Goal: Information Seeking & Learning: Find specific page/section

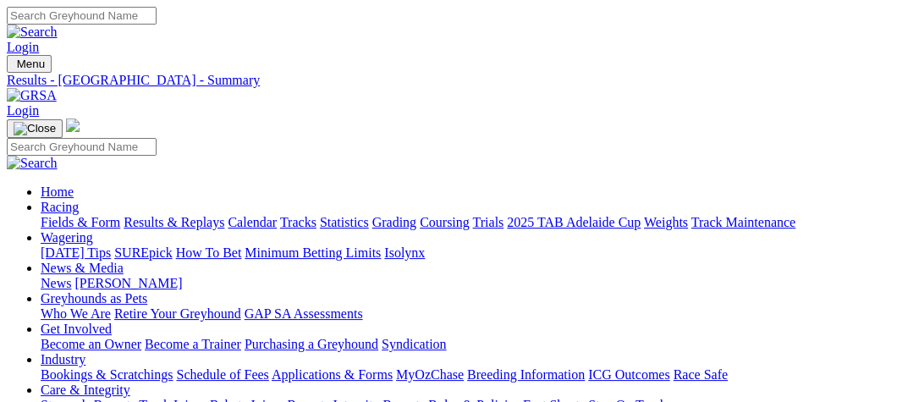
select select "QLD"
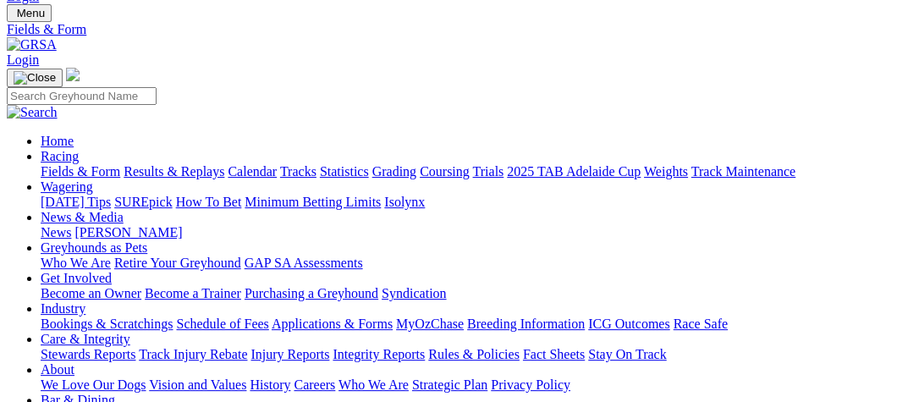
scroll to position [86, 0]
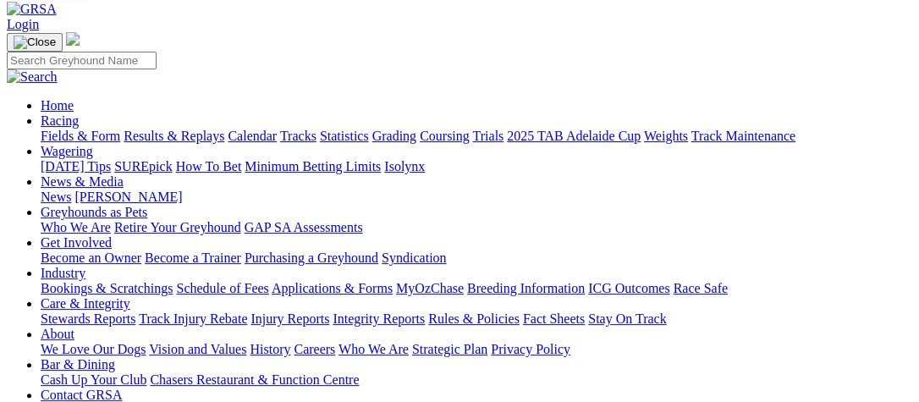
select select "VIC"
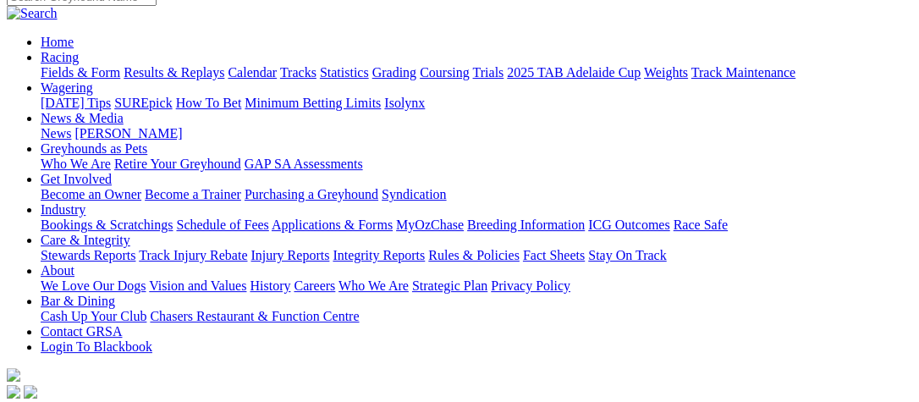
scroll to position [173, 0]
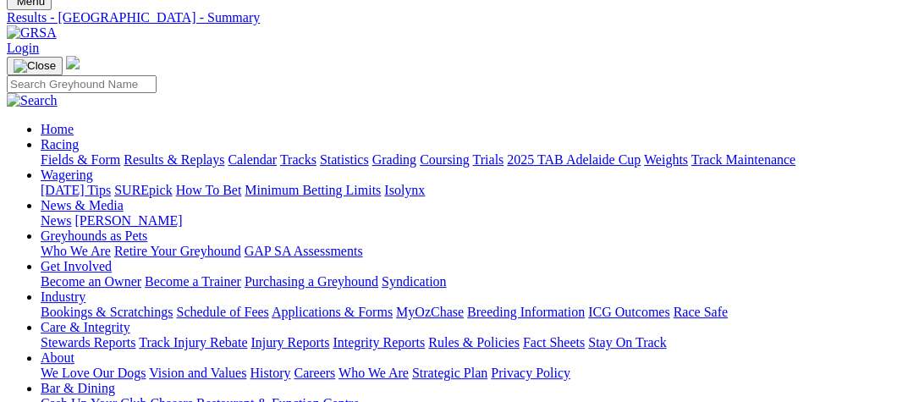
scroll to position [86, 0]
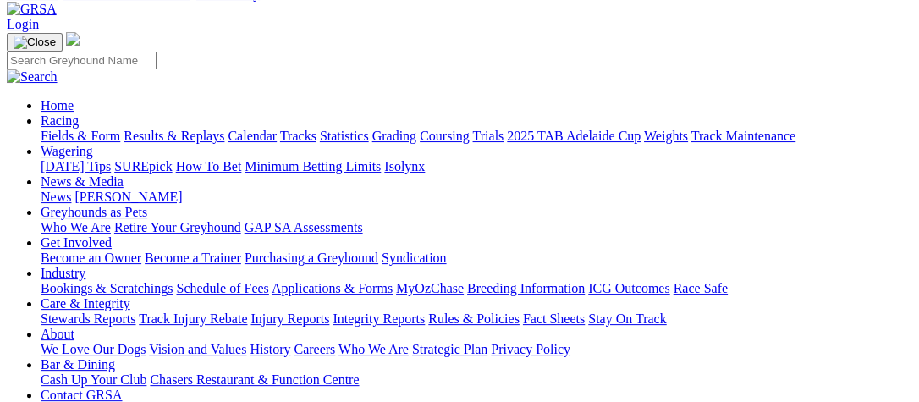
type input "Today, 26 Aug 2025"
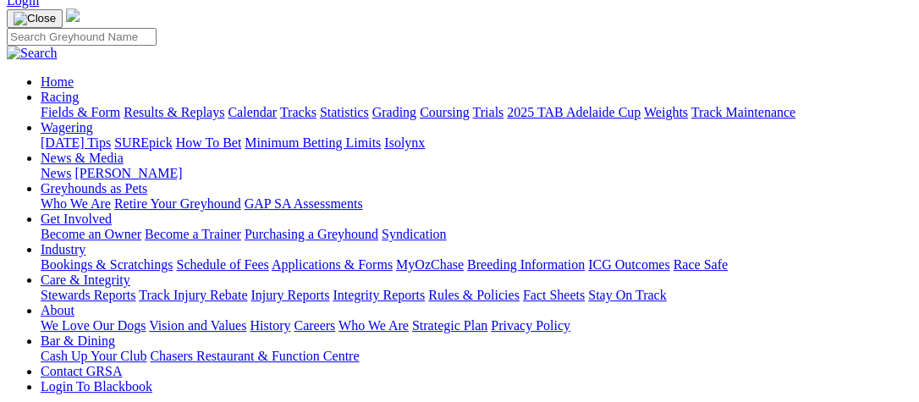
scroll to position [86, 0]
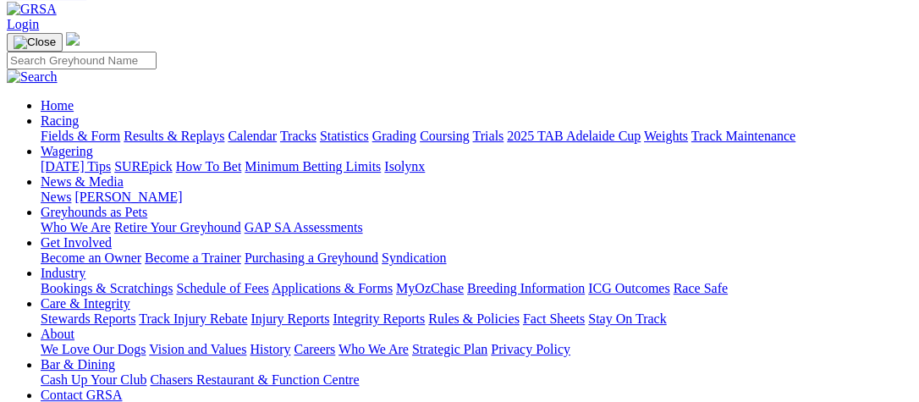
select select "QLD"
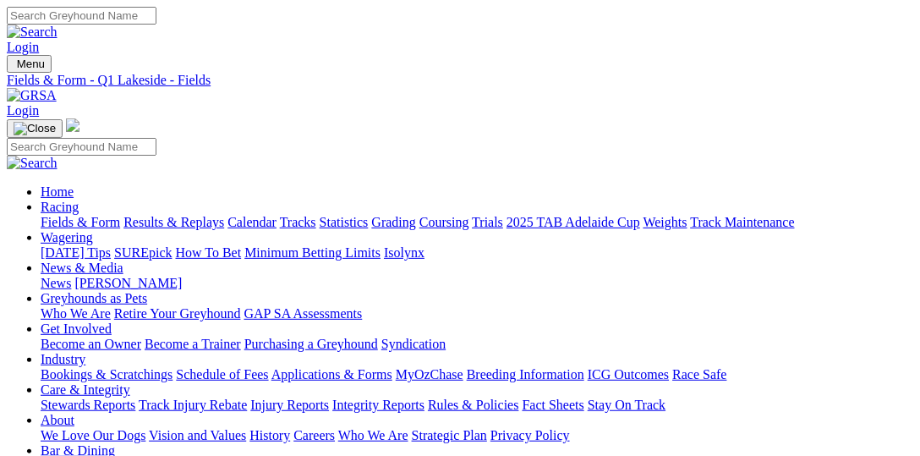
select select "NSW"
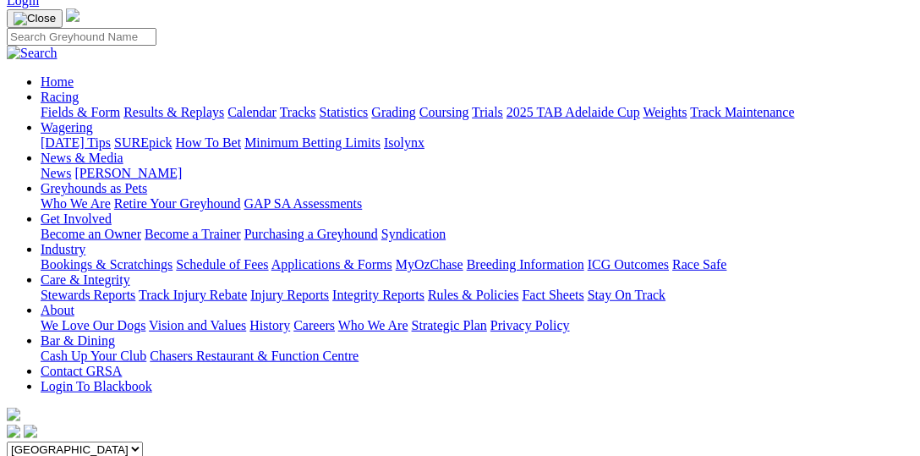
scroll to position [86, 0]
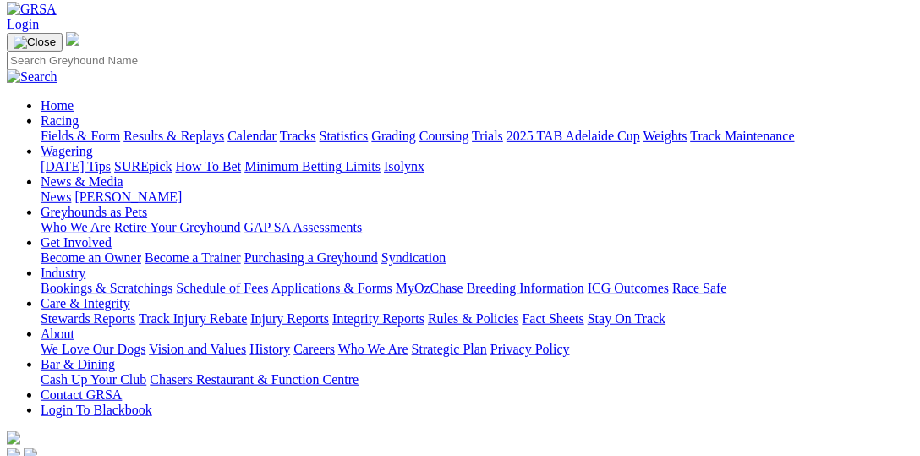
type input "Thursday, 28 Aug 2025"
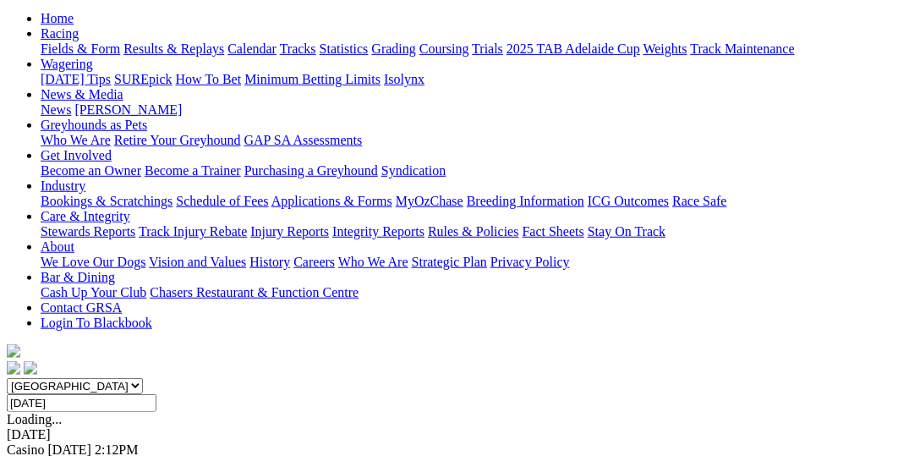
scroll to position [86, 0]
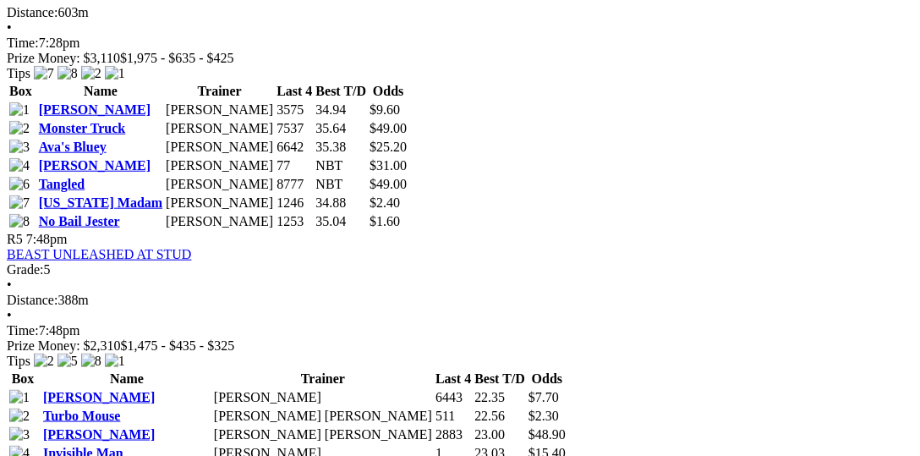
scroll to position [1740, 0]
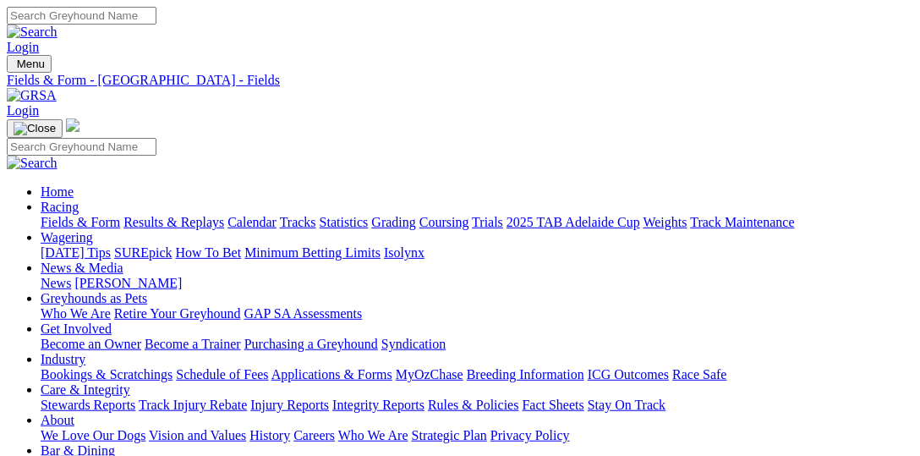
select select "QLD"
select select "VIC"
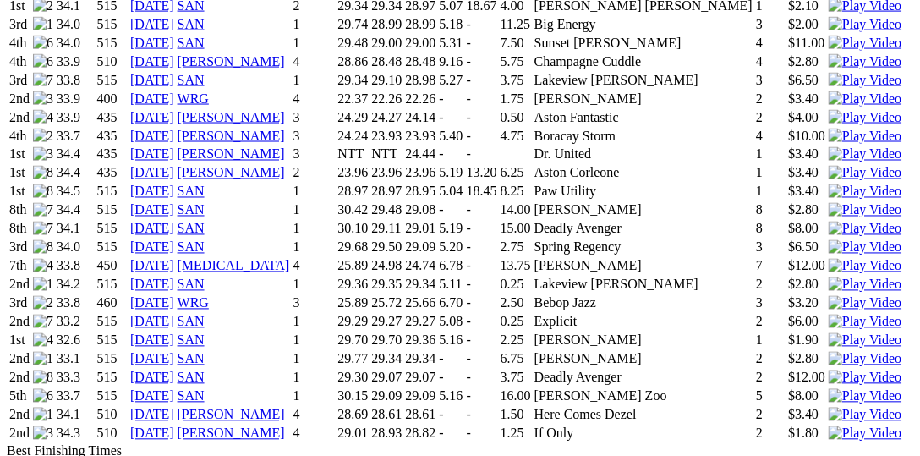
scroll to position [2349, 0]
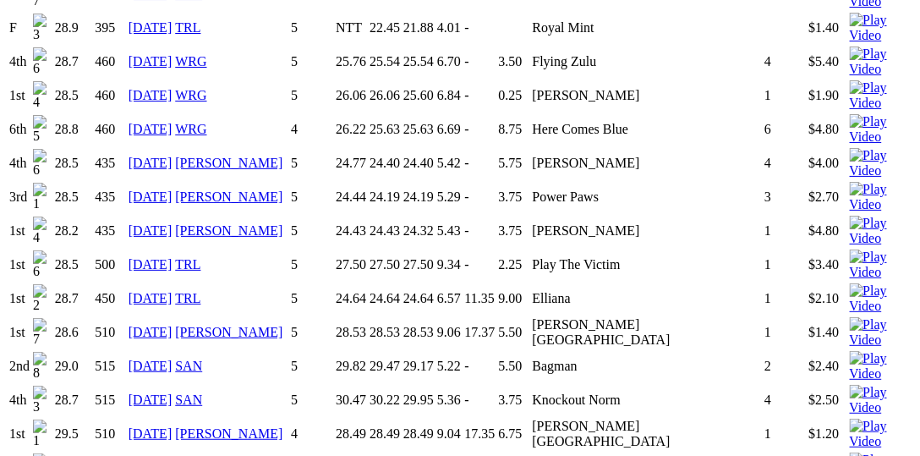
scroll to position [2262, 0]
